Goal: Information Seeking & Learning: Learn about a topic

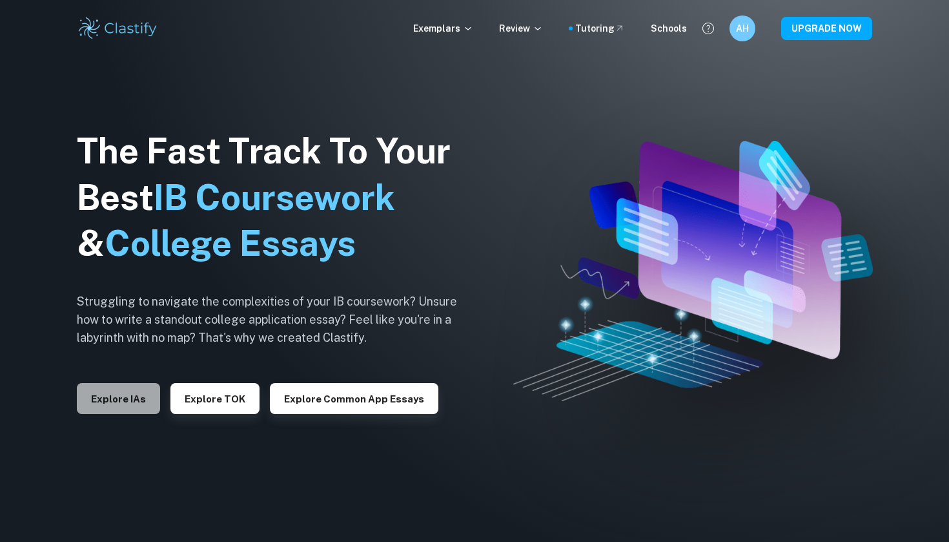
click at [97, 393] on button "Explore IAs" at bounding box center [118, 398] width 83 height 31
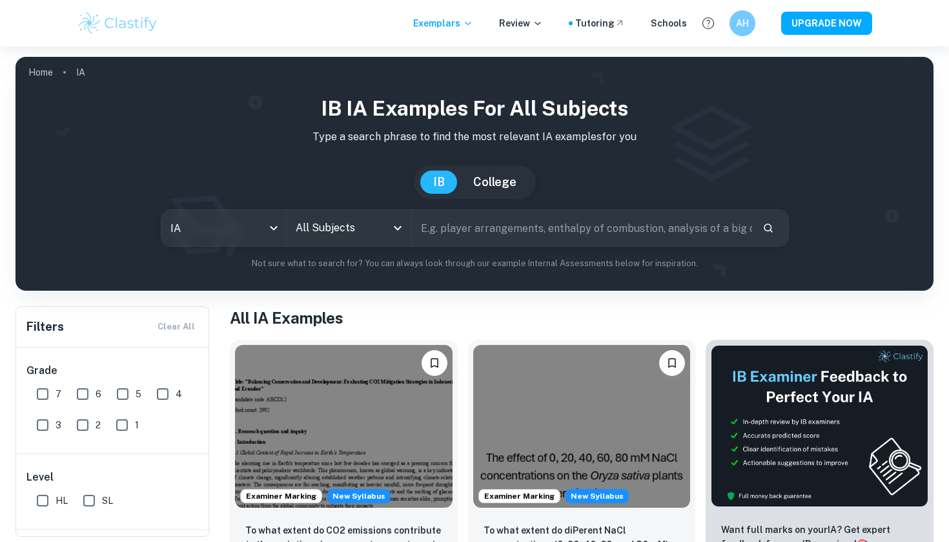
click at [304, 231] on input "All Subjects" at bounding box center [340, 228] width 94 height 25
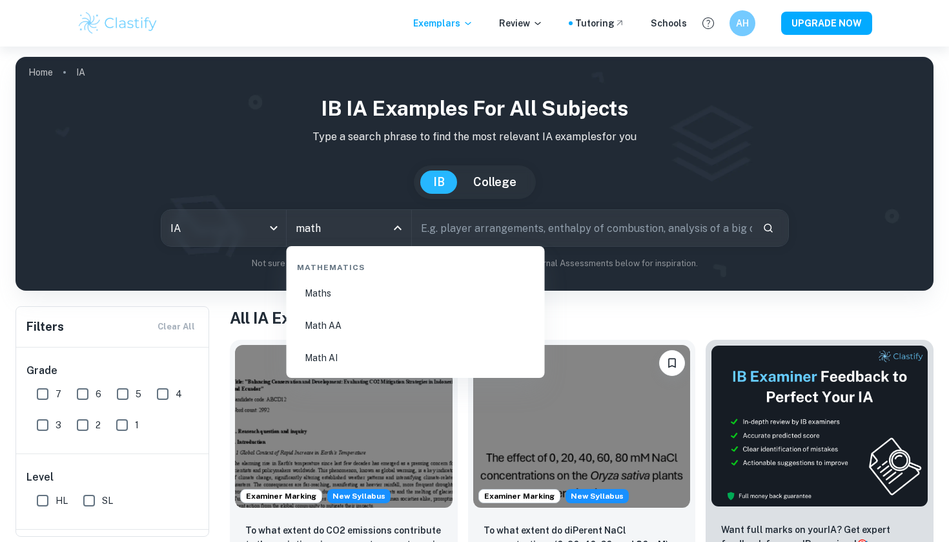
click at [342, 367] on li "Math AI" at bounding box center [416, 358] width 248 height 30
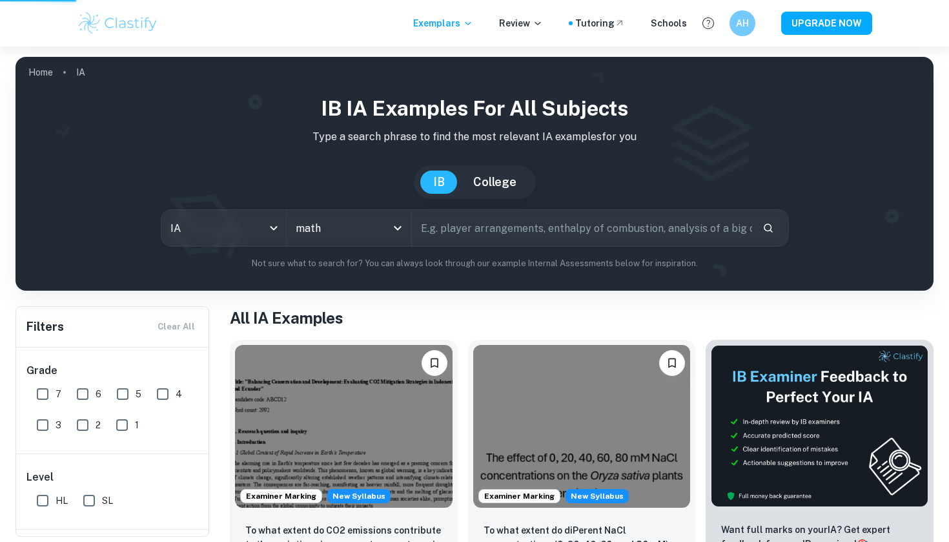
type input "Math AI"
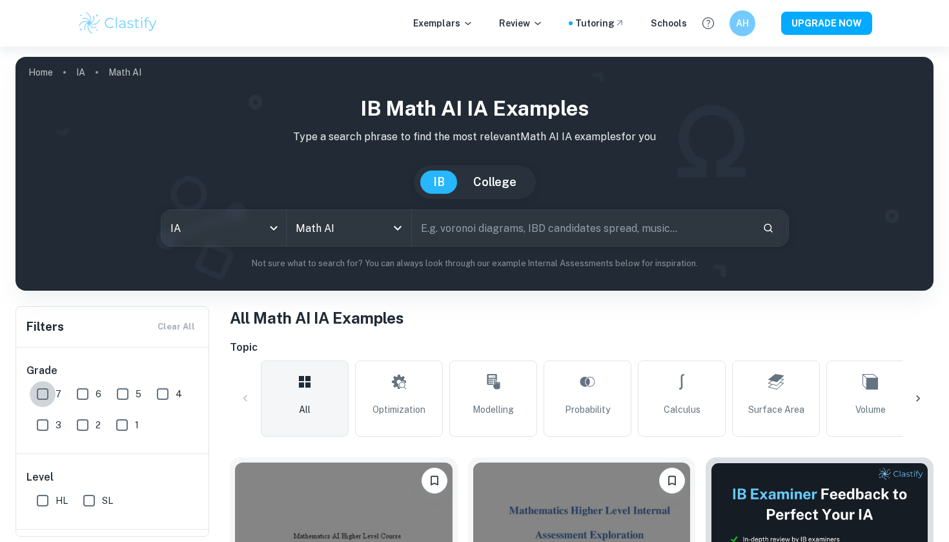
click at [32, 384] on input "7" at bounding box center [43, 394] width 26 height 26
checkbox input "true"
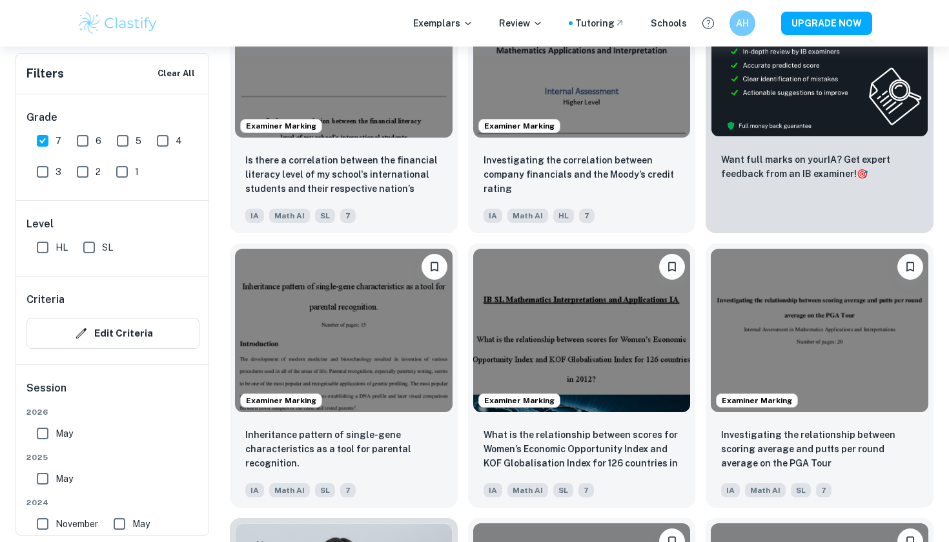
scroll to position [523, 0]
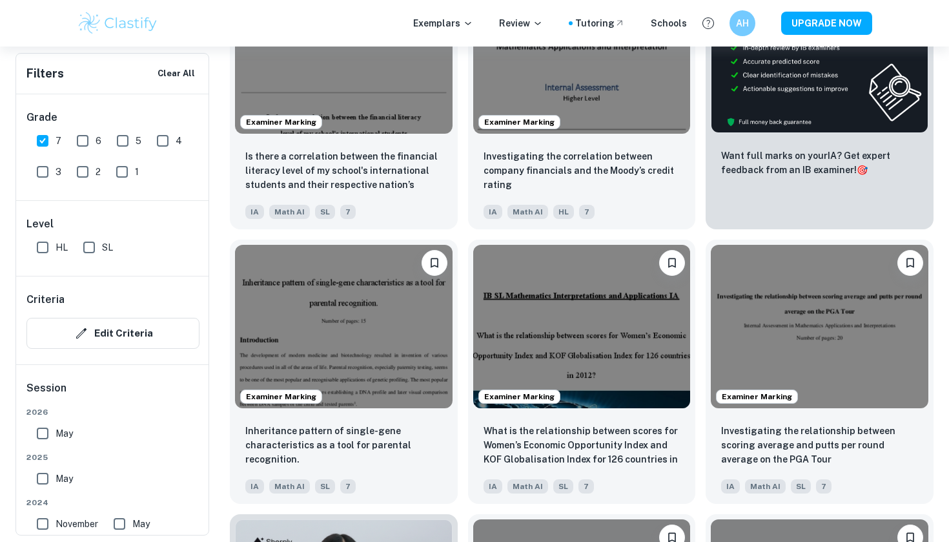
click at [43, 479] on input "May" at bounding box center [43, 479] width 26 height 26
checkbox input "true"
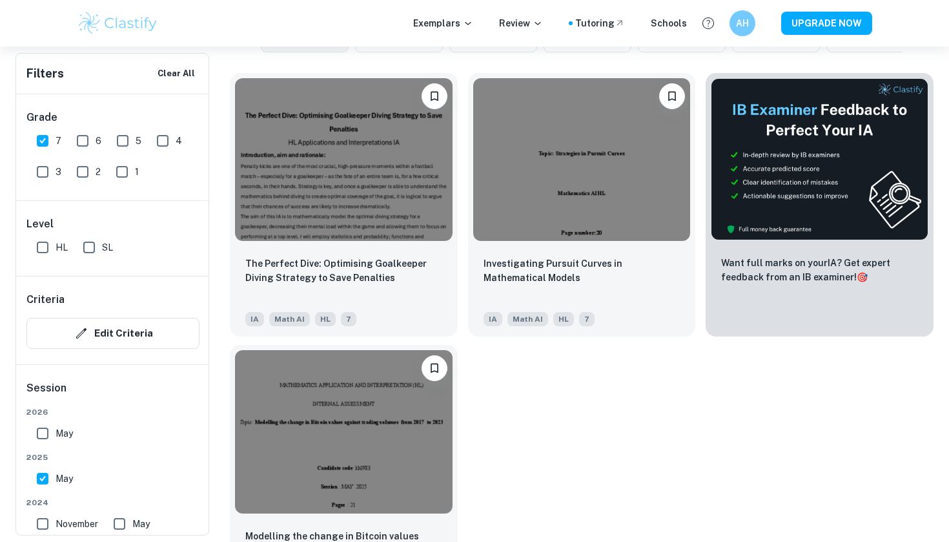
scroll to position [395, 0]
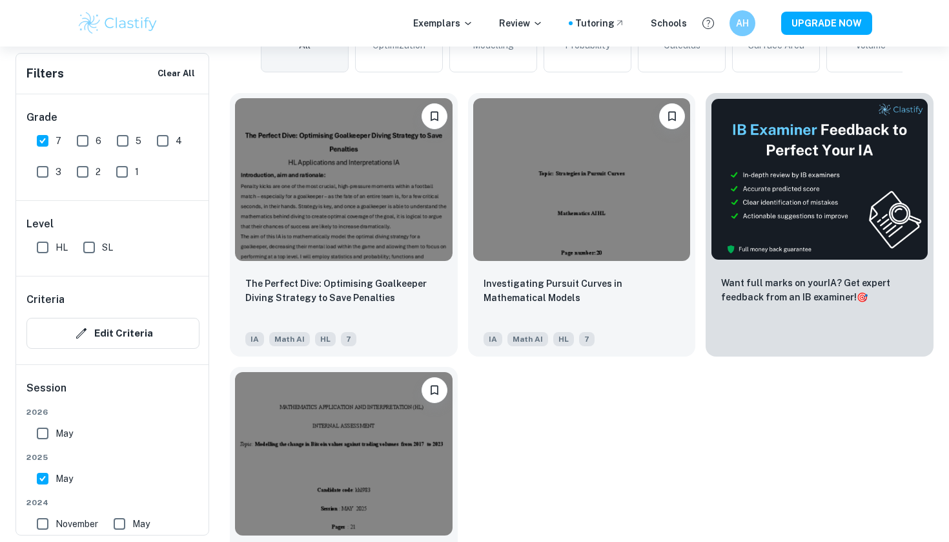
click at [93, 245] on input "SL" at bounding box center [89, 247] width 26 height 26
checkbox input "true"
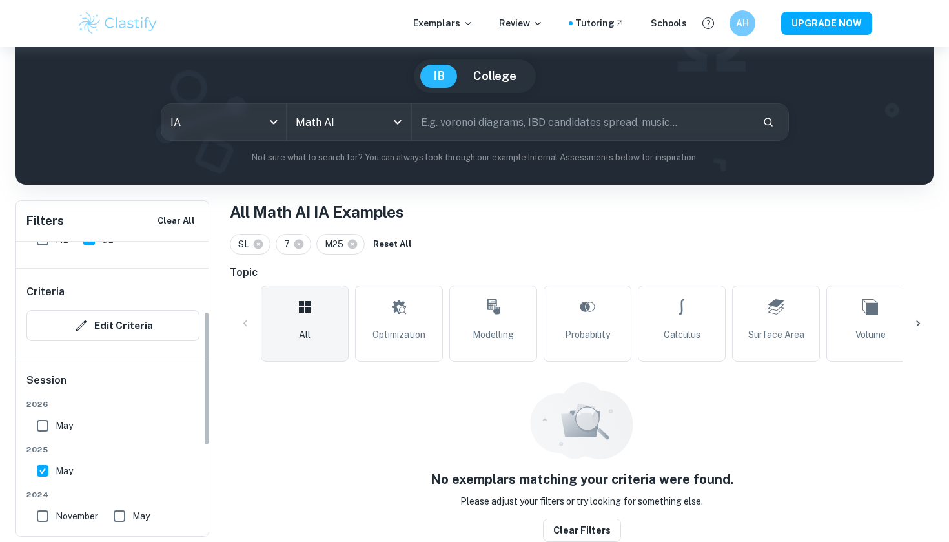
scroll to position [157, 0]
click at [72, 514] on span "November" at bounding box center [77, 514] width 43 height 14
click at [56, 514] on input "November" at bounding box center [43, 514] width 26 height 26
checkbox input "true"
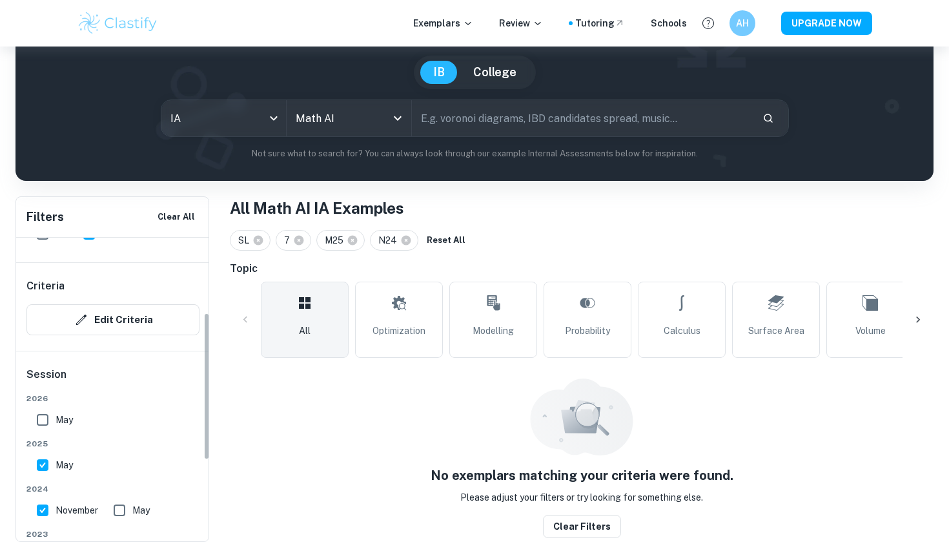
scroll to position [108, 0]
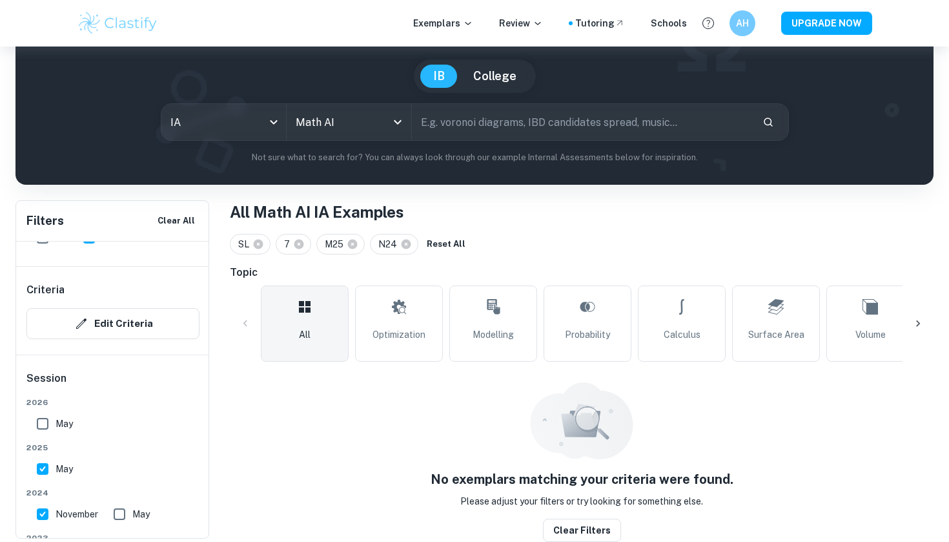
click at [144, 508] on span "May" at bounding box center [140, 514] width 17 height 14
click at [132, 508] on input "May" at bounding box center [120, 514] width 26 height 26
checkbox input "true"
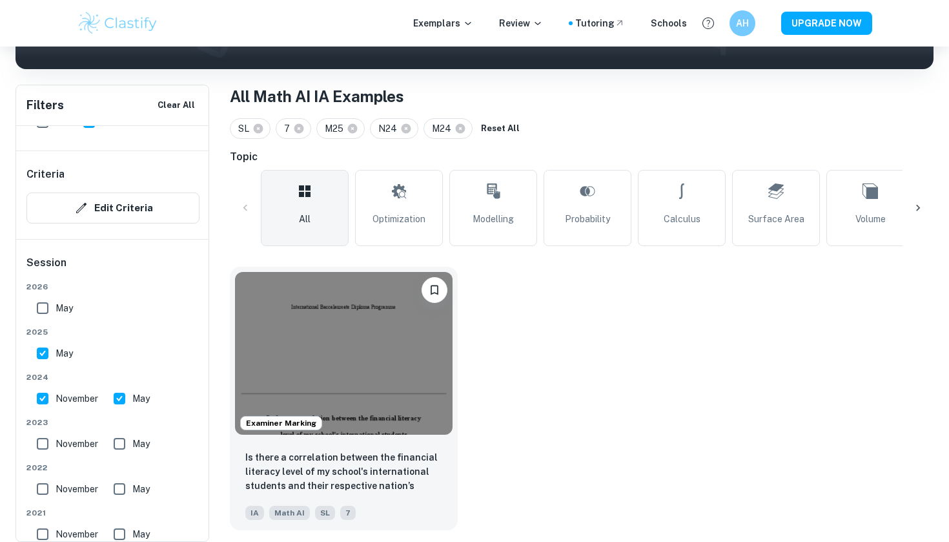
scroll to position [210, 0]
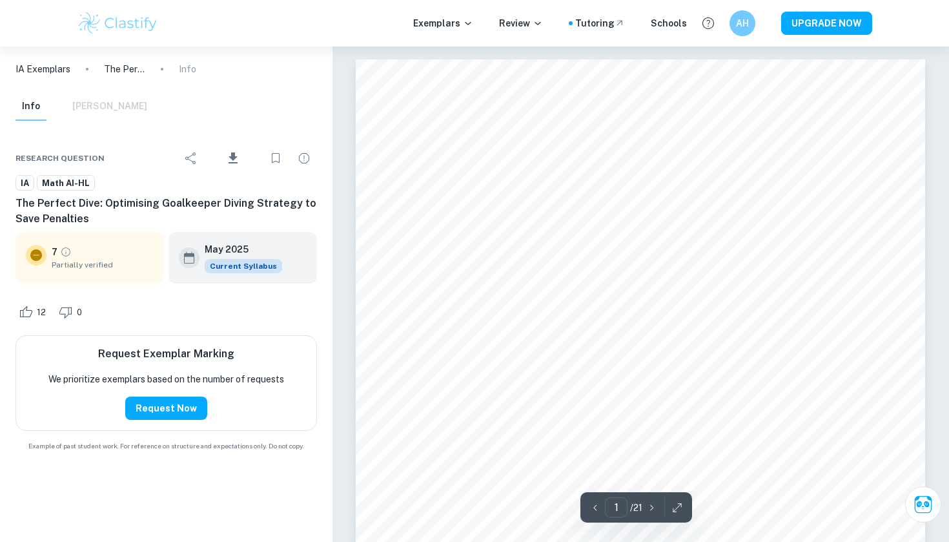
click at [795, 4] on div "Exemplars Review Tutoring Schools AH UPGRADE NOW" at bounding box center [474, 23] width 949 height 47
click at [783, 1] on div "Exemplars Review Tutoring Schools AH UPGRADE NOW" at bounding box center [474, 23] width 949 height 47
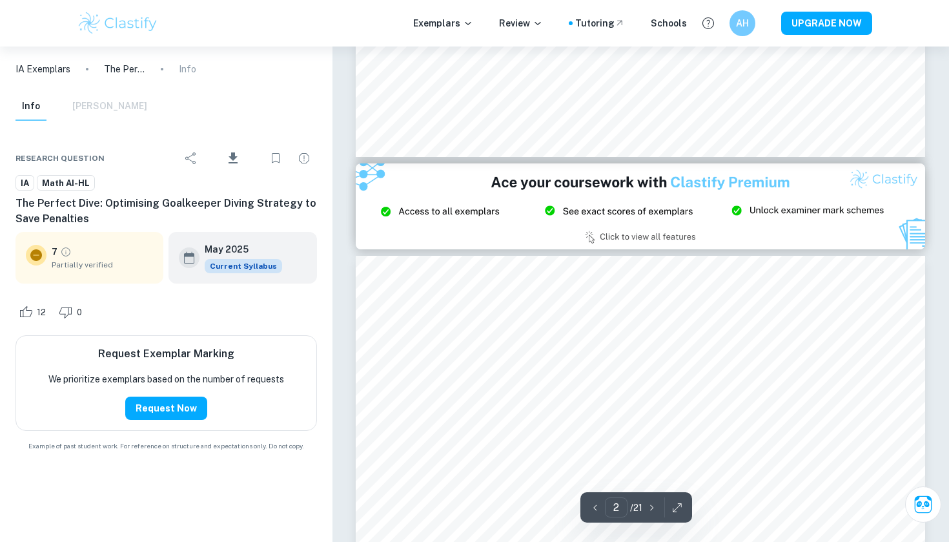
type input "3"
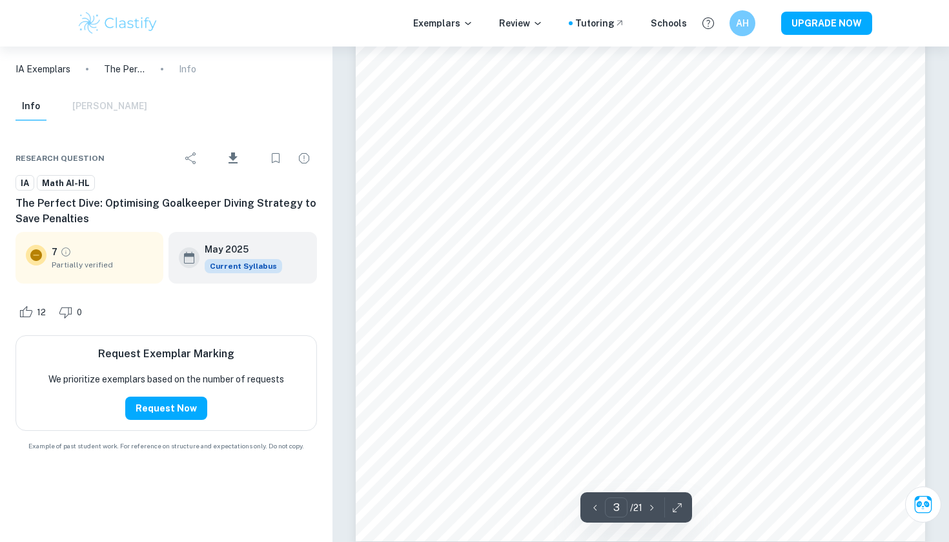
scroll to position [2131, 0]
